Goal: Find contact information: Find contact information

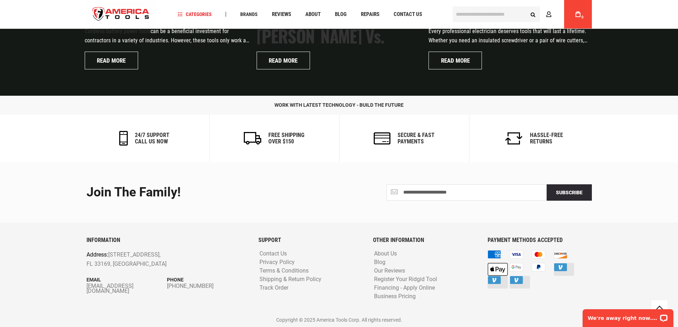
scroll to position [1708, 0]
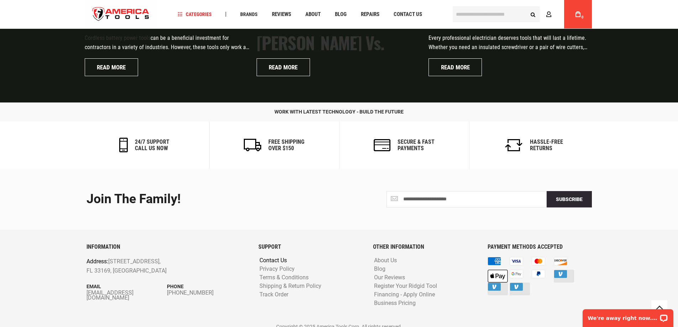
click at [280, 262] on link "Contact Us" at bounding box center [273, 260] width 31 height 7
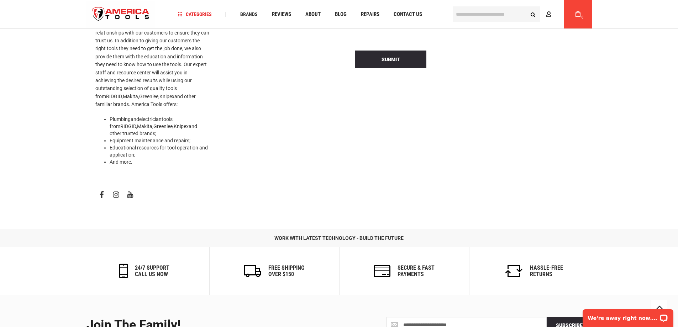
scroll to position [222, 0]
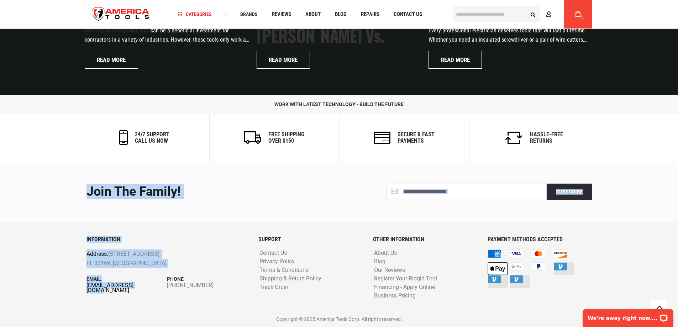
drag, startPoint x: 93, startPoint y: 284, endPoint x: 144, endPoint y: 286, distance: 51.3
click at [144, 286] on footer "**********" at bounding box center [339, 245] width 678 height 166
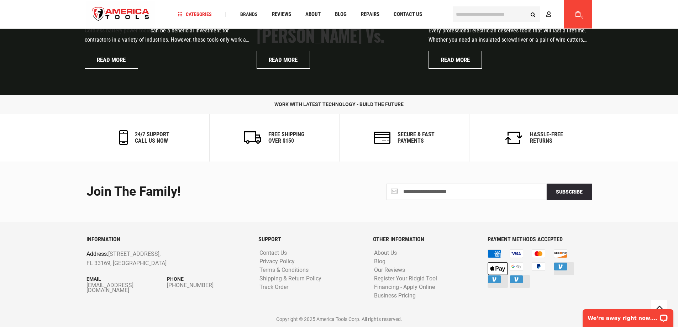
drag, startPoint x: 127, startPoint y: 306, endPoint x: 91, endPoint y: 298, distance: 36.8
click at [126, 306] on div "INFORMATION Address: [STREET_ADDRESS] Email [EMAIL_ADDRESS][DOMAIN_NAME] Phone …" at bounding box center [167, 274] width 172 height 76
drag, startPoint x: 82, startPoint y: 291, endPoint x: 87, endPoint y: 285, distance: 7.6
click at [87, 285] on div "INFORMATION Address: [STREET_ADDRESS] Email [EMAIL_ADDRESS][DOMAIN_NAME] Phone …" at bounding box center [167, 274] width 172 height 76
copy div "[EMAIL_ADDRESS][DOMAIN_NAME] Phone [PHONE_NUMBER]"
